Goal: Information Seeking & Learning: Learn about a topic

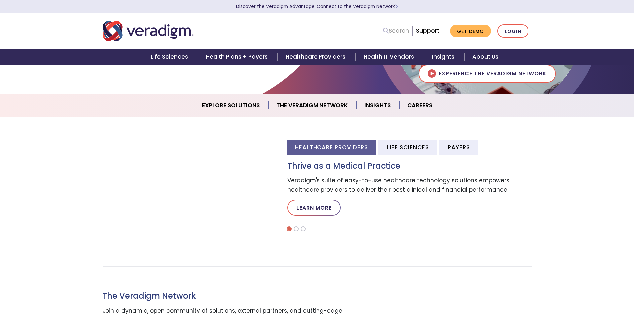
click at [400, 30] on link "Search" at bounding box center [396, 30] width 26 height 9
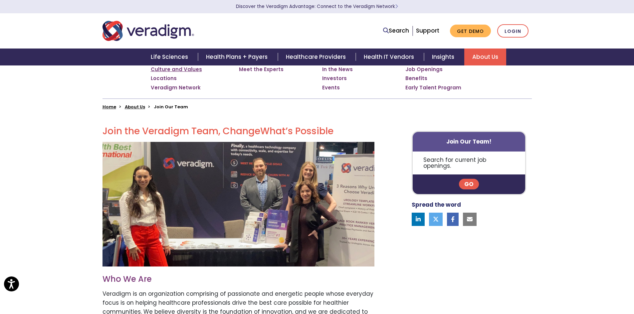
scroll to position [3, 0]
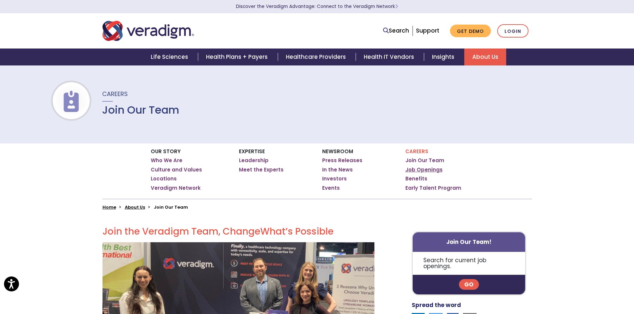
click at [431, 172] on link "Job Openings" at bounding box center [423, 170] width 37 height 7
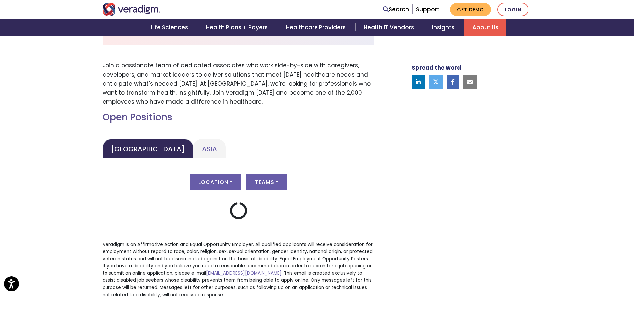
scroll to position [233, 0]
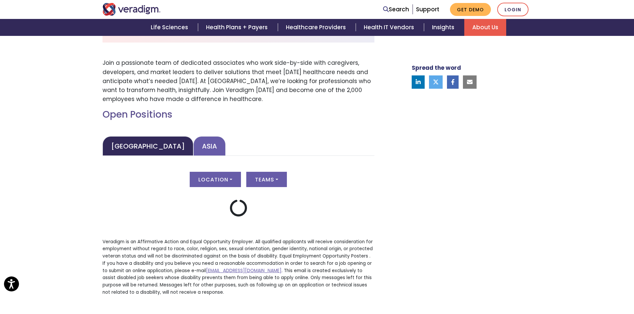
click at [193, 146] on link "Asia" at bounding box center [209, 146] width 32 height 20
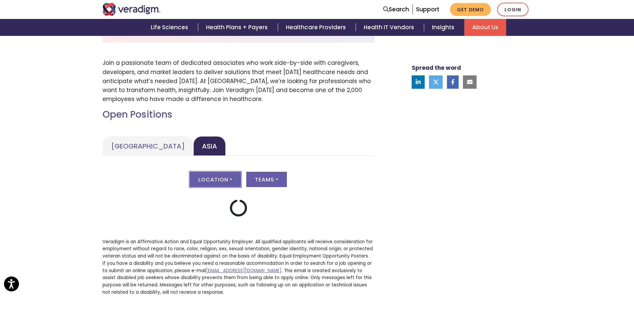
click at [229, 184] on button "Location" at bounding box center [215, 179] width 51 height 15
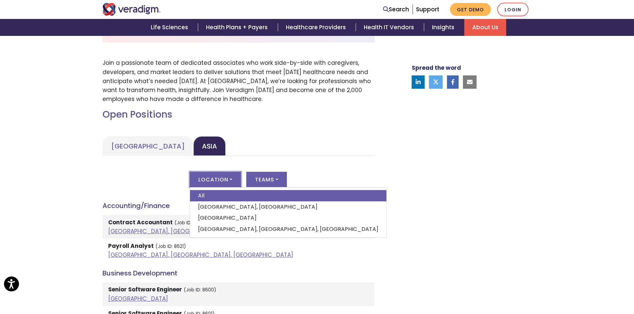
scroll to position [299, 0]
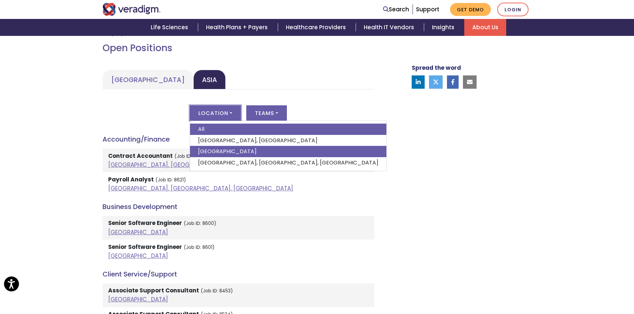
click at [211, 151] on link "India" at bounding box center [288, 151] width 196 height 11
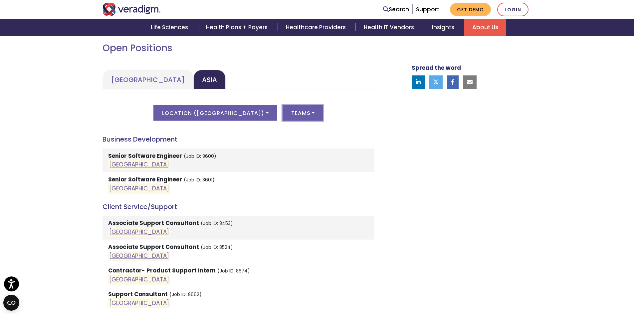
click at [292, 113] on button "Teams" at bounding box center [302, 112] width 41 height 15
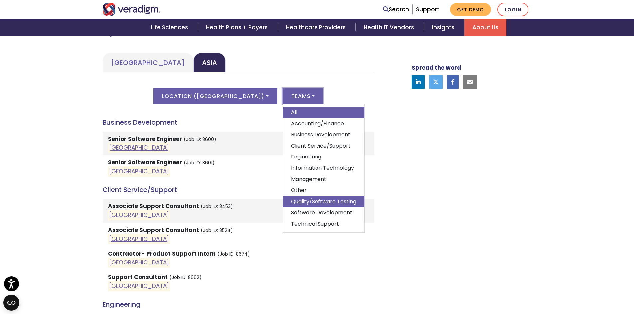
scroll to position [333, 0]
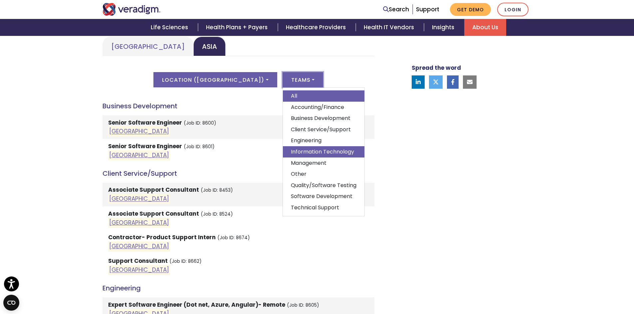
click at [292, 154] on link "Information Technology" at bounding box center [323, 151] width 81 height 11
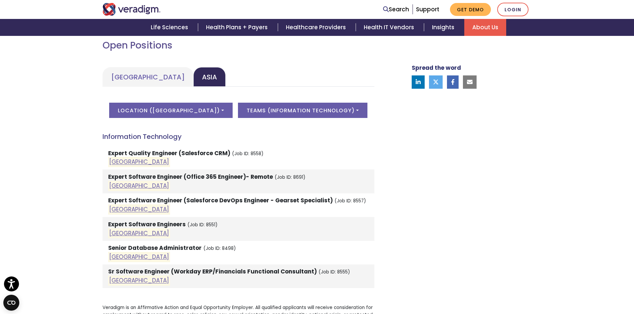
scroll to position [299, 0]
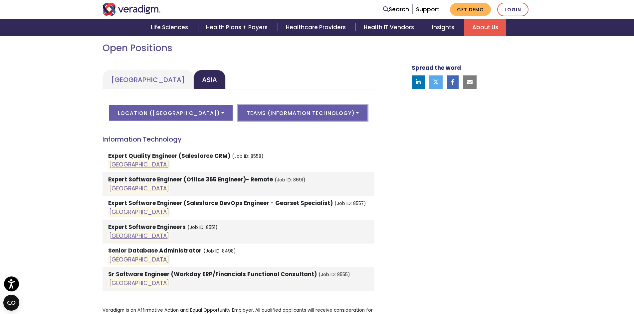
click at [263, 112] on button "Teams ( Information Technology )" at bounding box center [302, 112] width 129 height 15
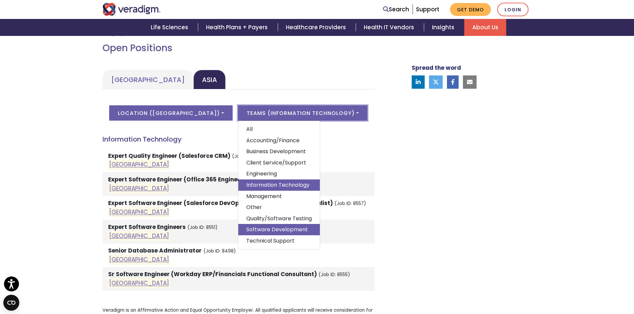
click at [253, 229] on link "Software Development" at bounding box center [278, 229] width 81 height 11
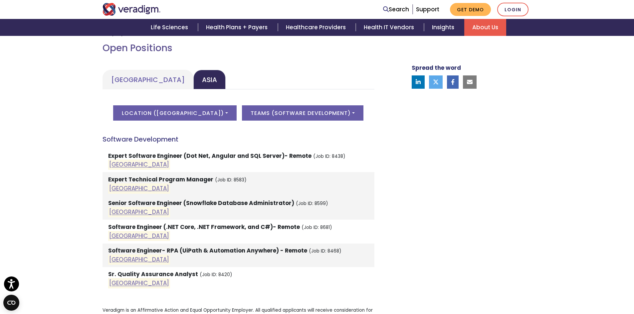
click at [115, 229] on li "Software Engineer (.NET Core, .NET Framework, and C#)- Remote (Job ID: 8681) In…" at bounding box center [238, 232] width 272 height 24
click at [117, 235] on link "India" at bounding box center [139, 236] width 60 height 8
click at [116, 165] on link "India" at bounding box center [139, 165] width 60 height 8
drag, startPoint x: 337, startPoint y: 156, endPoint x: 310, endPoint y: 156, distance: 26.3
click at [313, 156] on small "(Job ID: 8438)" at bounding box center [329, 156] width 32 height 6
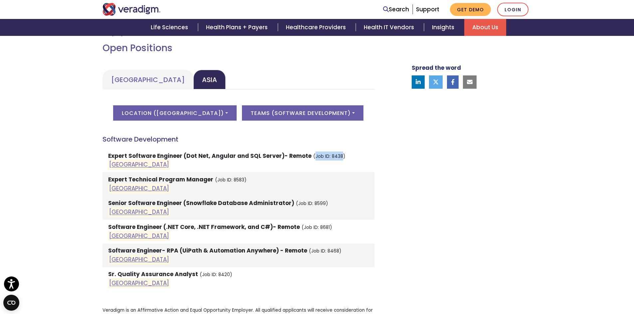
copy small "Job ID: 8438"
